Goal: Task Accomplishment & Management: Use online tool/utility

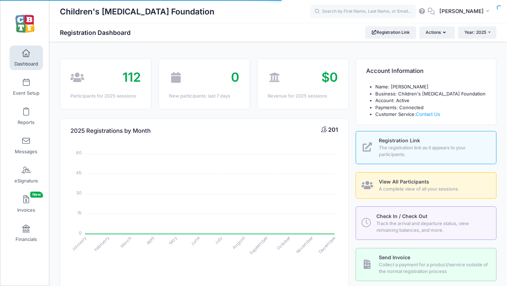
select select
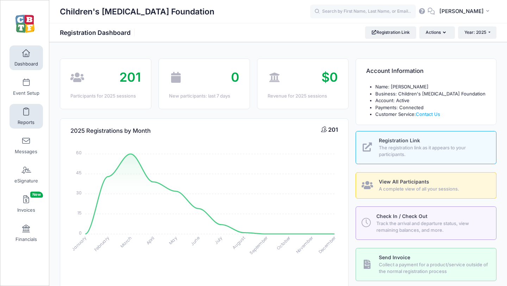
click at [26, 115] on link "Reports" at bounding box center [26, 116] width 33 height 25
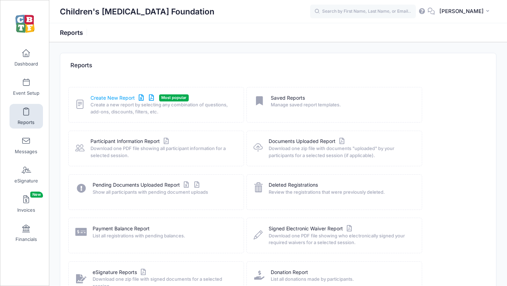
click at [110, 94] on link "Create New Report" at bounding box center [122, 97] width 65 height 7
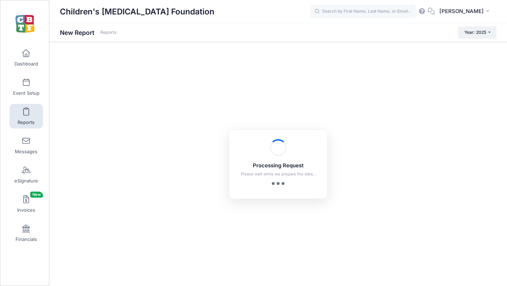
checkbox input "true"
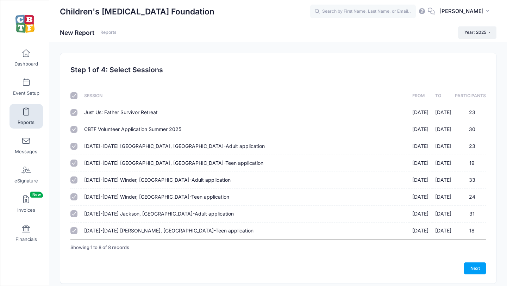
click at [74, 94] on input "checkbox" at bounding box center [73, 95] width 7 height 7
checkbox input "false"
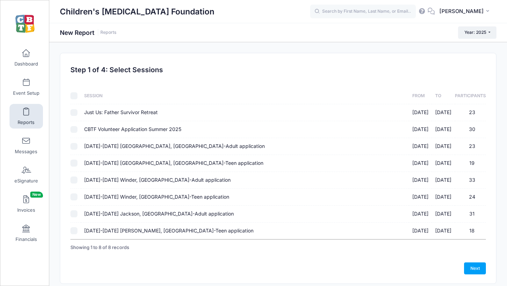
checkbox input "false"
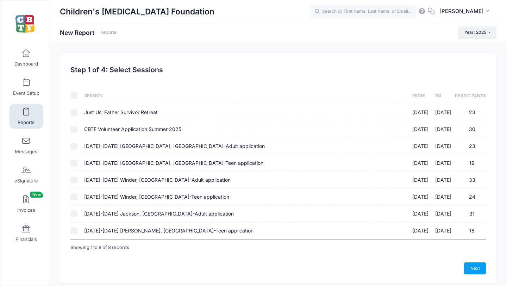
click at [77, 113] on input "Just Us: Father Survivor Retreat [DATE] - [DATE] 23" at bounding box center [73, 112] width 7 height 7
checkbox input "true"
click at [475, 268] on link "Next" at bounding box center [475, 268] width 22 height 12
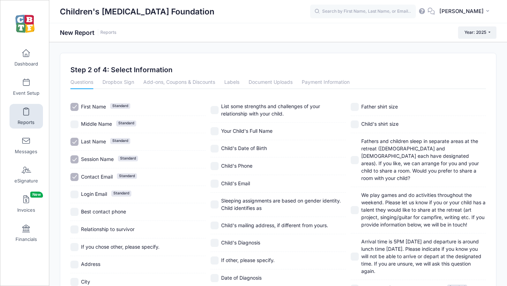
click at [76, 194] on input "Login Email Standard" at bounding box center [74, 194] width 8 height 8
checkbox input "true"
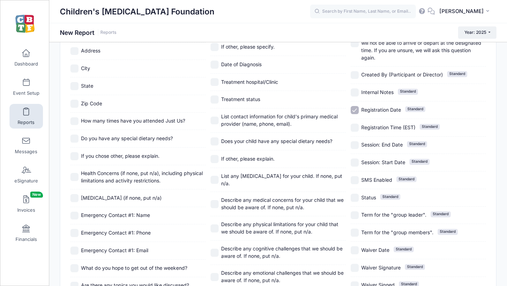
scroll to position [277, 0]
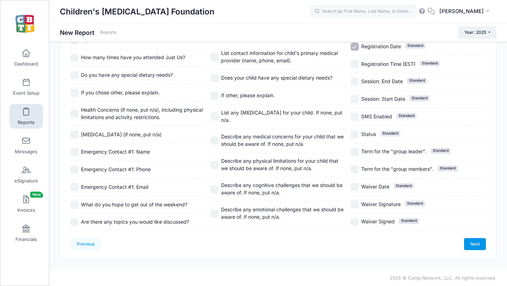
click at [473, 241] on link "Next" at bounding box center [475, 244] width 22 height 12
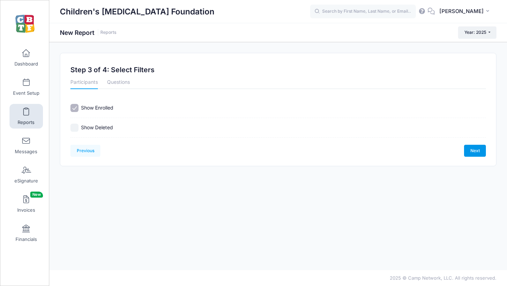
scroll to position [0, 0]
click at [473, 150] on link "Next" at bounding box center [475, 151] width 22 height 12
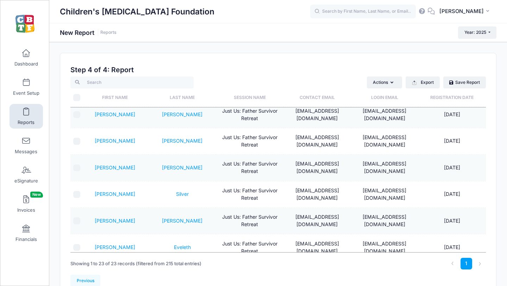
scroll to position [242, 0]
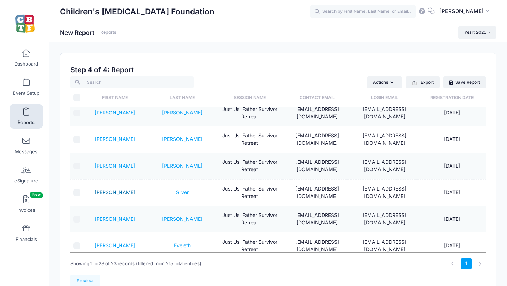
click at [117, 189] on link "[PERSON_NAME]" at bounding box center [115, 192] width 40 height 6
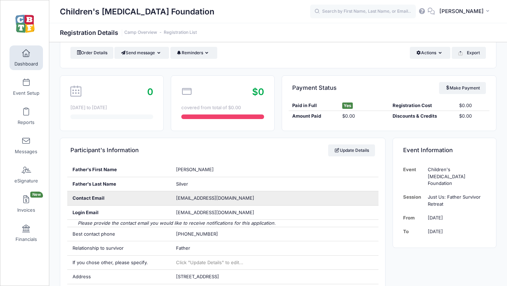
scroll to position [32, 0]
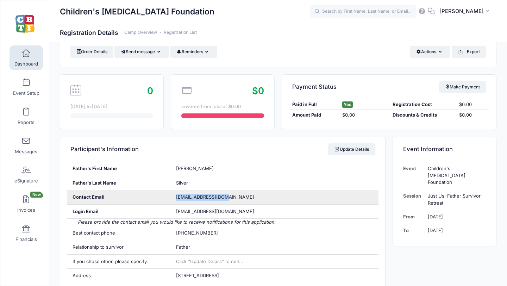
drag, startPoint x: 225, startPoint y: 198, endPoint x: 170, endPoint y: 196, distance: 54.2
click at [170, 196] on div "Contact Email msilver16@gmail.com" at bounding box center [222, 197] width 311 height 14
copy div "msilver16@gmail.com"
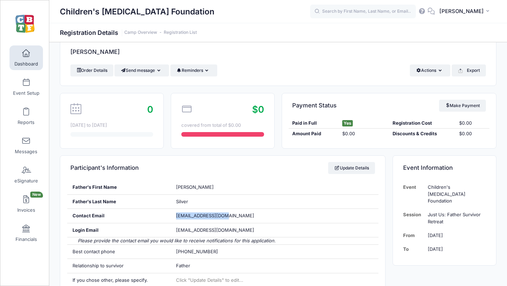
scroll to position [13, 0]
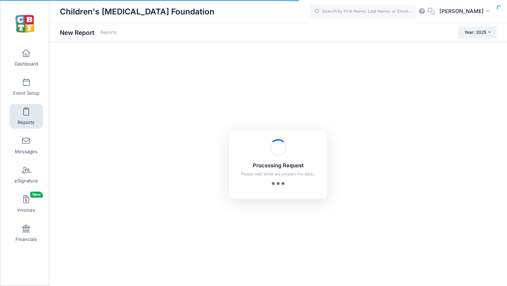
checkbox input "true"
click at [26, 115] on span at bounding box center [26, 112] width 0 height 8
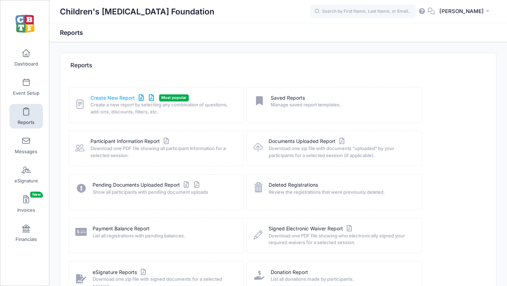
click at [109, 96] on link "Create New Report" at bounding box center [122, 97] width 65 height 7
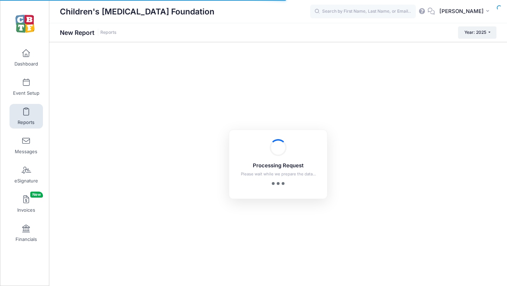
checkbox input "true"
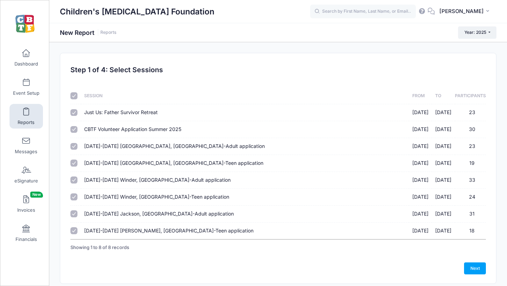
click at [73, 95] on input "checkbox" at bounding box center [73, 95] width 7 height 7
checkbox input "false"
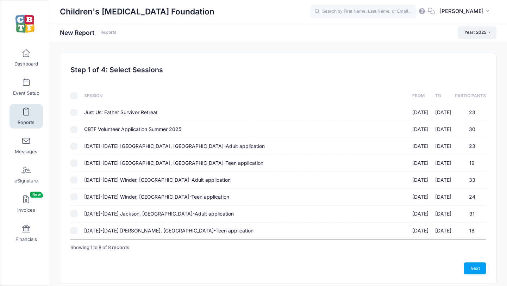
checkbox input "false"
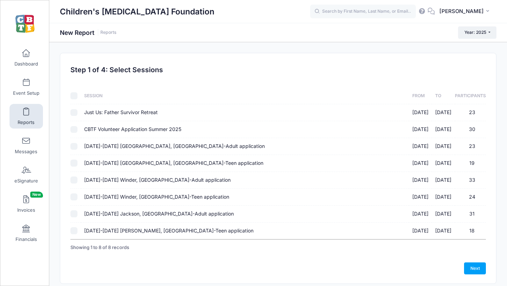
click at [75, 113] on input "Just Us: Father Survivor Retreat [DATE] - [DATE] 23" at bounding box center [73, 112] width 7 height 7
checkbox input "true"
click at [474, 266] on link "Next" at bounding box center [475, 268] width 22 height 12
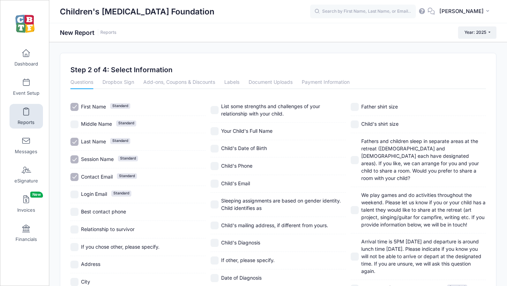
click at [74, 212] on input "Best contact phone" at bounding box center [74, 212] width 8 height 8
checkbox input "true"
click at [73, 158] on input "Session Name Standard" at bounding box center [74, 159] width 8 height 8
checkbox input "false"
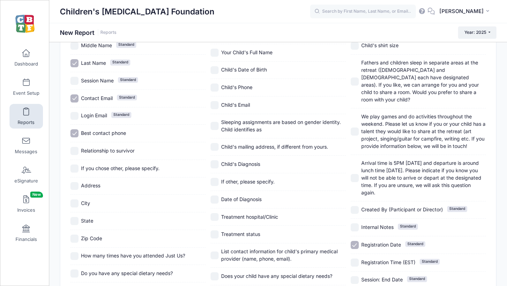
scroll to position [79, 0]
click at [75, 185] on input "Address" at bounding box center [74, 185] width 8 height 8
checkbox input "true"
click at [75, 202] on input "City" at bounding box center [74, 203] width 8 height 8
checkbox input "true"
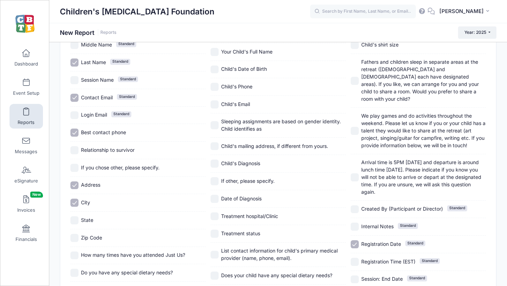
click at [75, 217] on input "State" at bounding box center [74, 220] width 8 height 8
checkbox input "true"
click at [75, 237] on input "Zip Code" at bounding box center [74, 238] width 8 height 8
checkbox input "true"
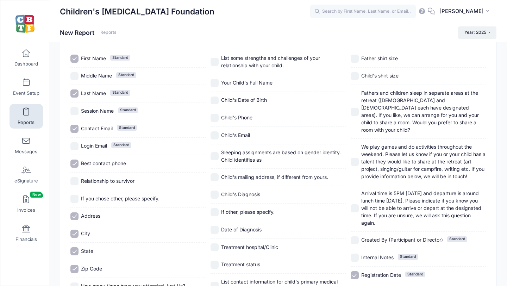
scroll to position [0, 0]
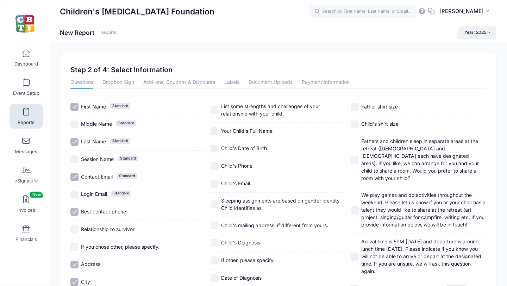
click at [214, 131] on input "Your Child's Full Name" at bounding box center [215, 131] width 8 height 8
checkbox input "true"
click at [214, 147] on input "Child's Date of Birth" at bounding box center [215, 149] width 8 height 8
checkbox input "true"
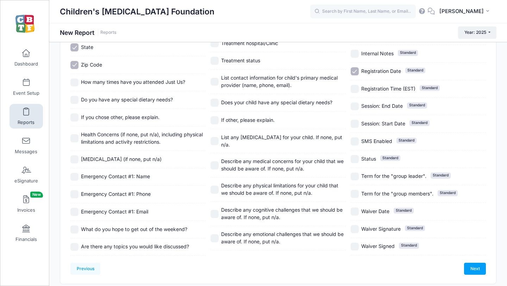
scroll to position [256, 0]
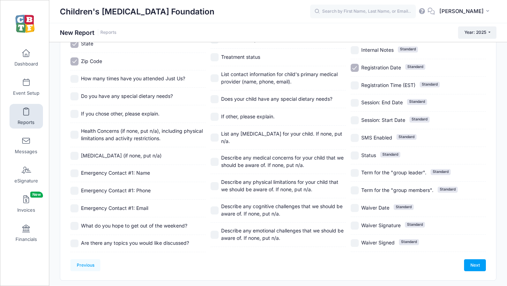
click at [355, 64] on input "Registration Date Standard" at bounding box center [355, 68] width 8 height 8
checkbox input "false"
click at [475, 264] on link "Next" at bounding box center [475, 265] width 22 height 12
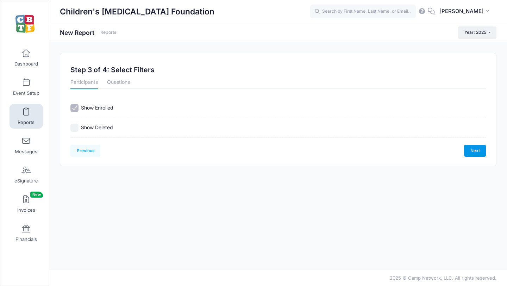
scroll to position [0, 0]
click at [474, 150] on link "Next" at bounding box center [475, 151] width 22 height 12
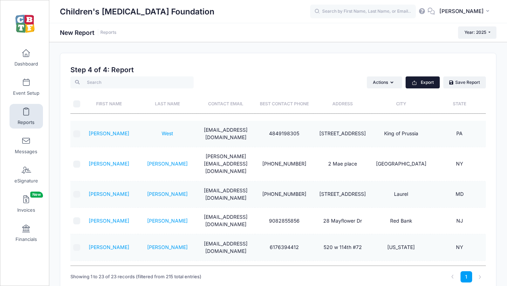
click at [423, 83] on button "Export" at bounding box center [423, 82] width 34 height 12
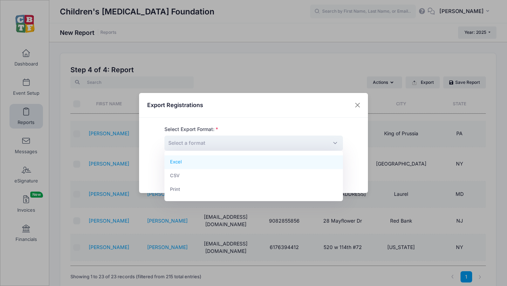
click at [229, 142] on span "Select a format" at bounding box center [253, 143] width 179 height 15
select select "excel"
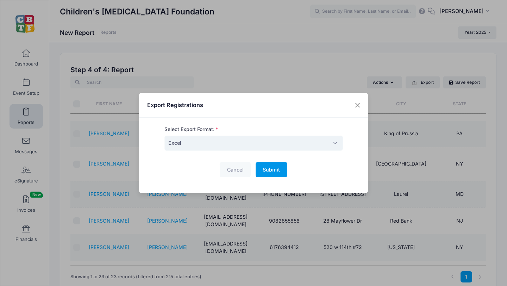
click at [269, 171] on span "Submit" at bounding box center [271, 170] width 17 height 6
